Goal: Information Seeking & Learning: Learn about a topic

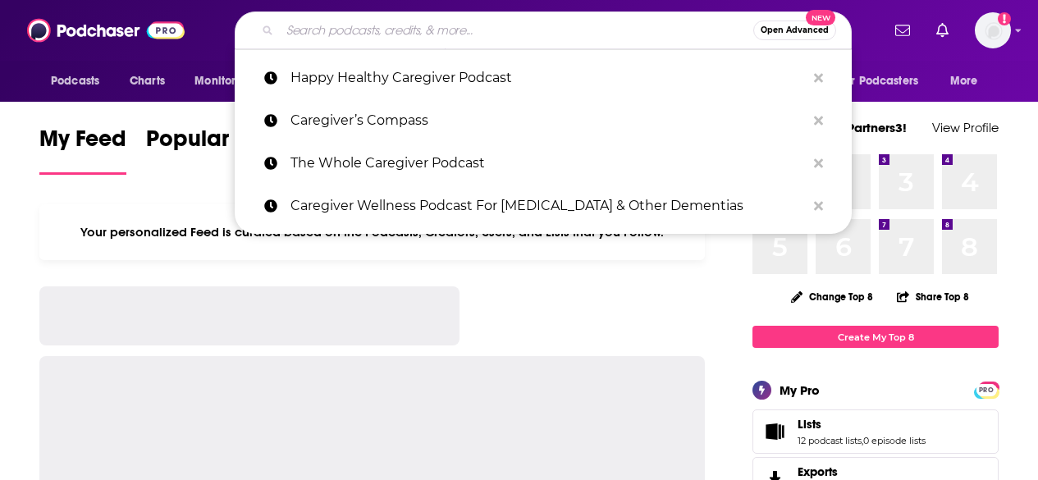
click at [398, 33] on input "Search podcasts, credits, & more..." at bounding box center [517, 30] width 474 height 26
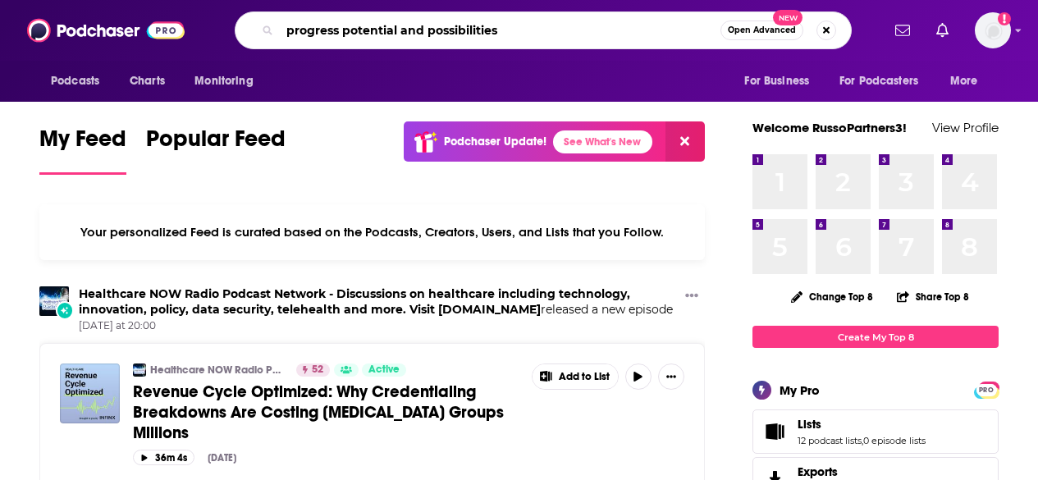
type input "progress potential and possibilities"
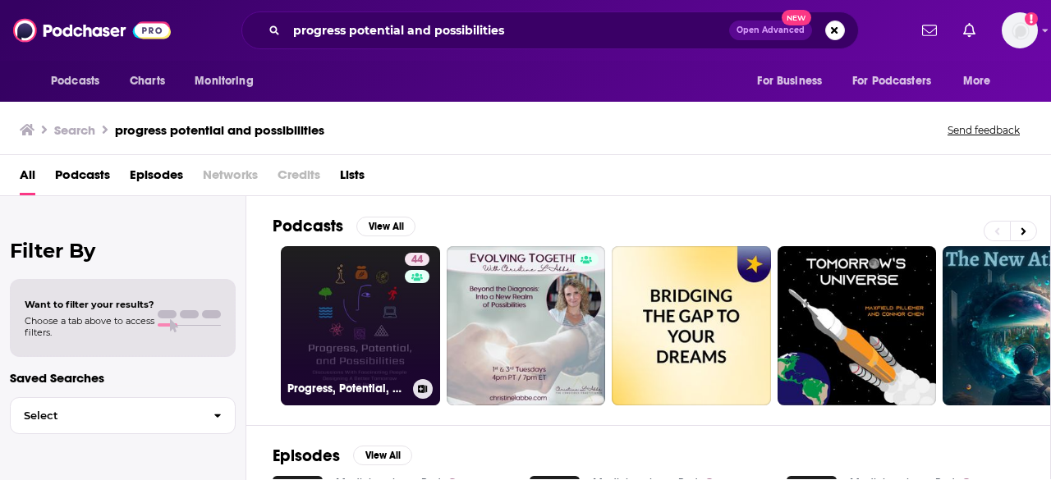
click at [374, 307] on link "44 Progress, Potential, and Possibilities Podcast / Show" at bounding box center [360, 325] width 159 height 159
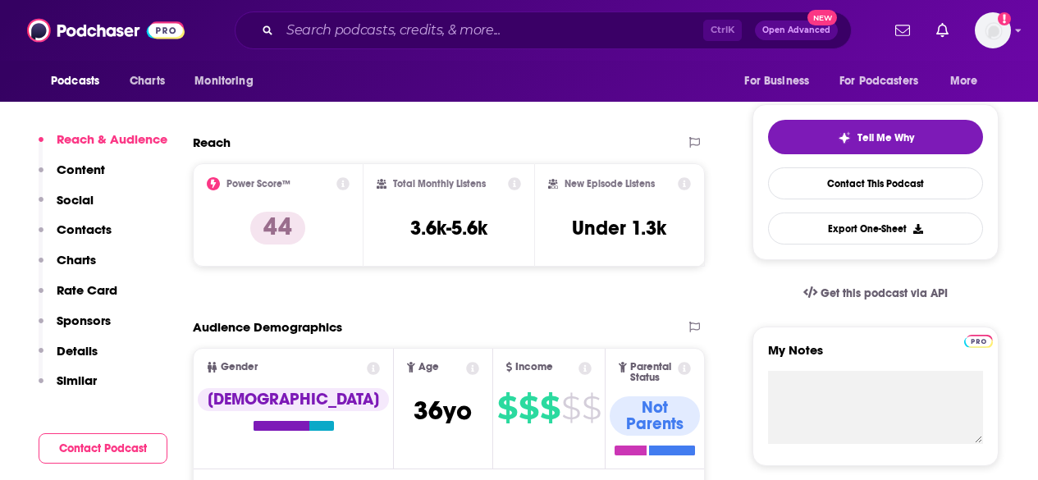
scroll to position [364, 0]
